Goal: Information Seeking & Learning: Compare options

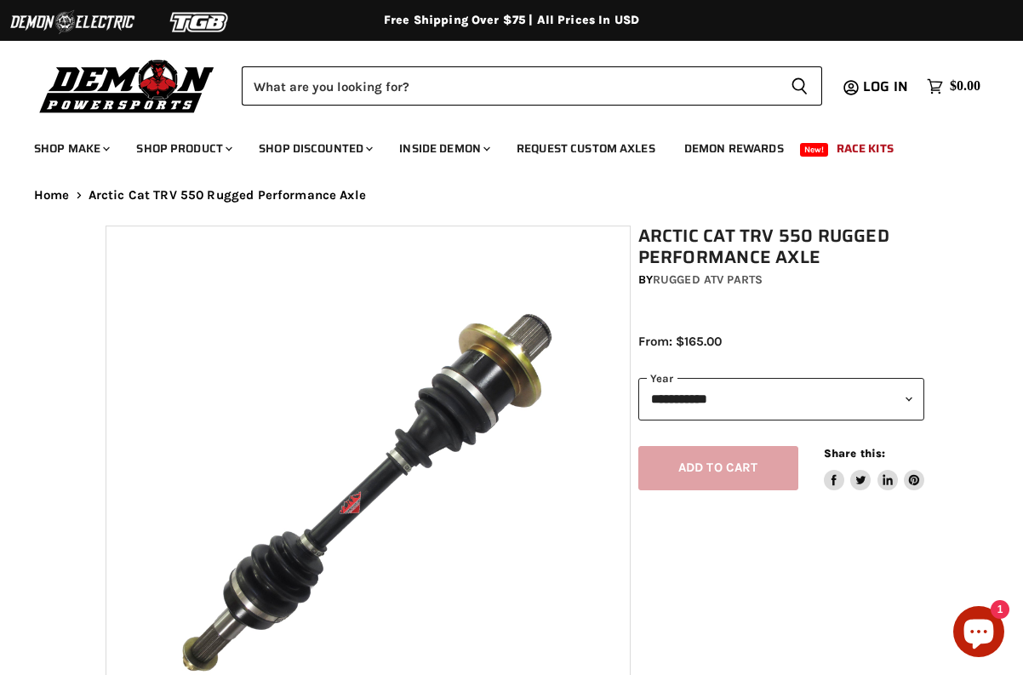
select select "******"
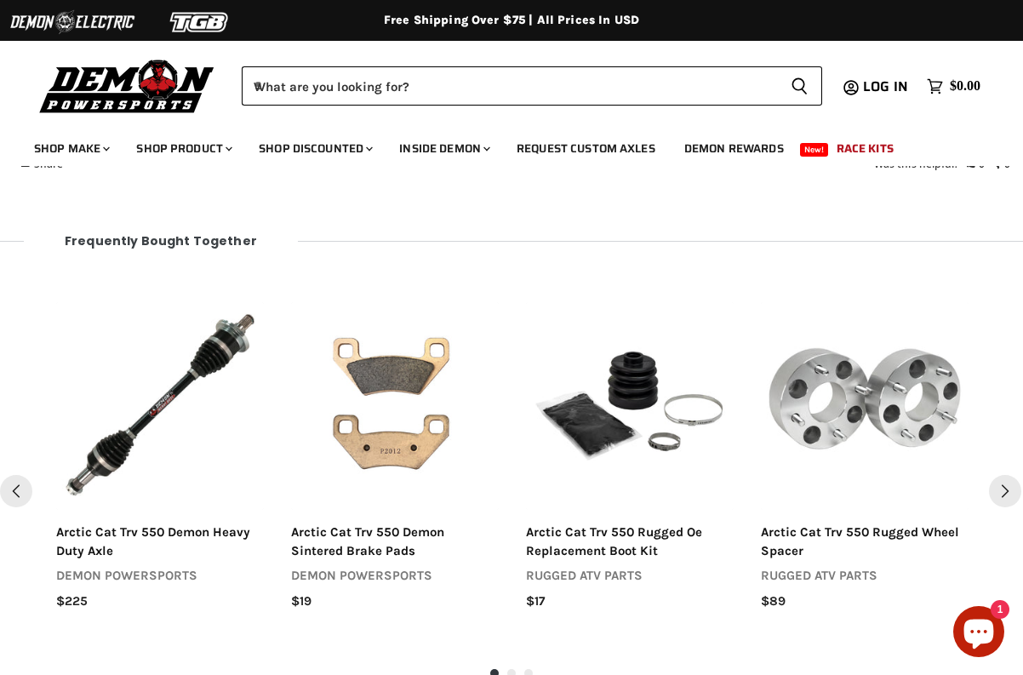
scroll to position [1873, 0]
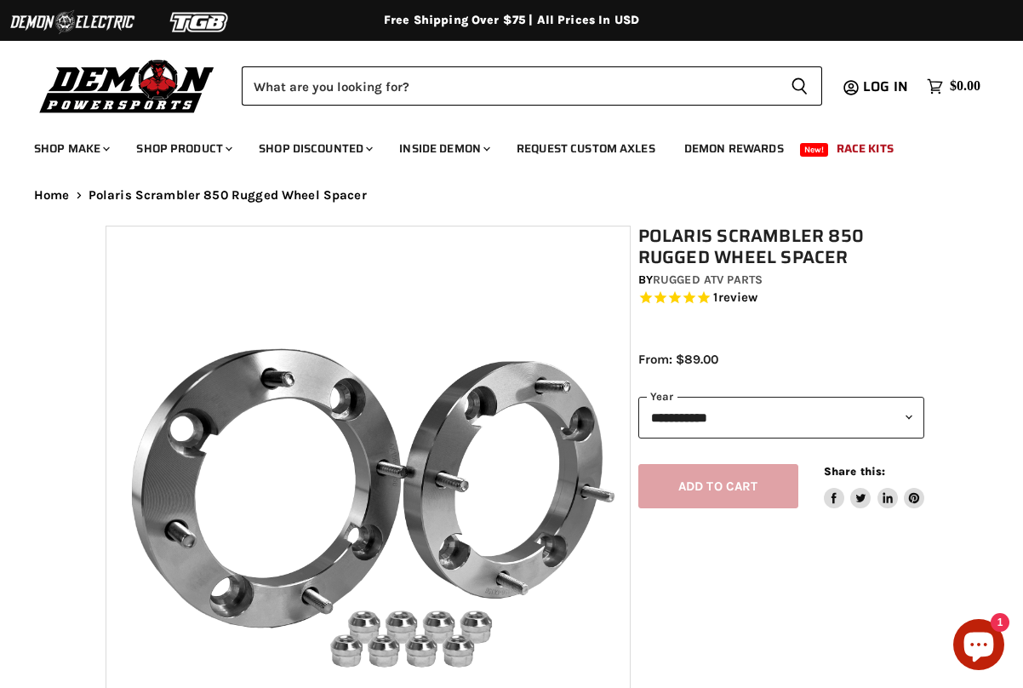
select select "******"
